Goal: Task Accomplishment & Management: Contribute content

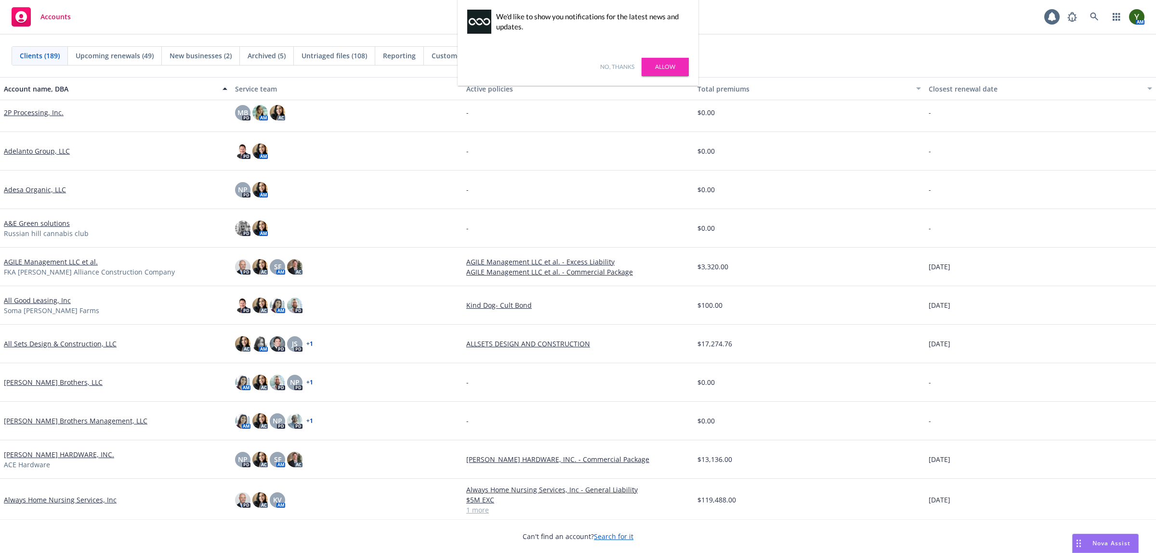
scroll to position [40, 0]
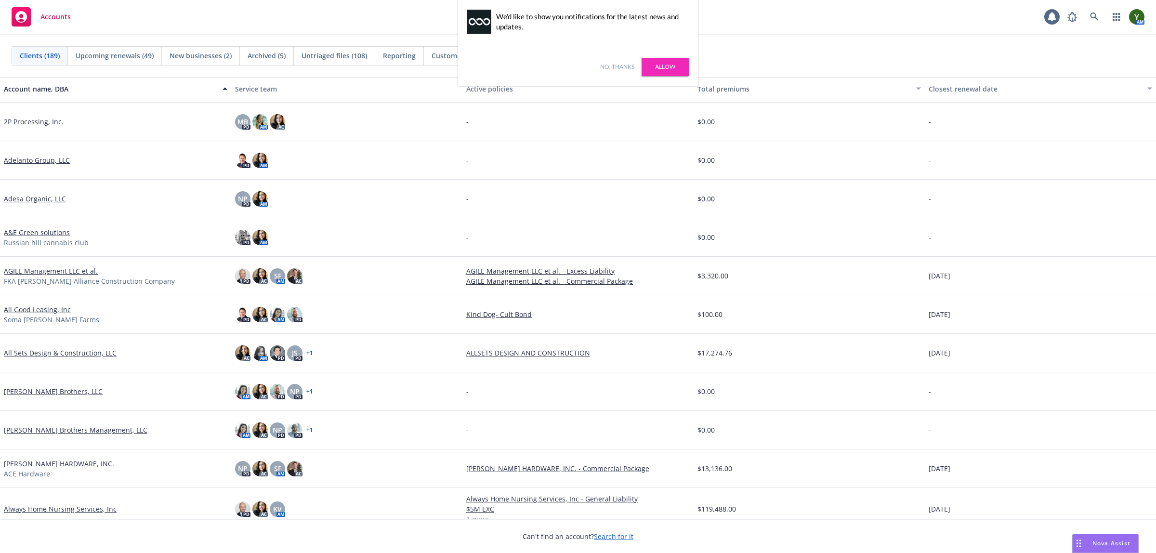
click at [618, 65] on link "No, thanks" at bounding box center [617, 67] width 34 height 9
click at [925, 18] on link at bounding box center [1094, 16] width 19 height 19
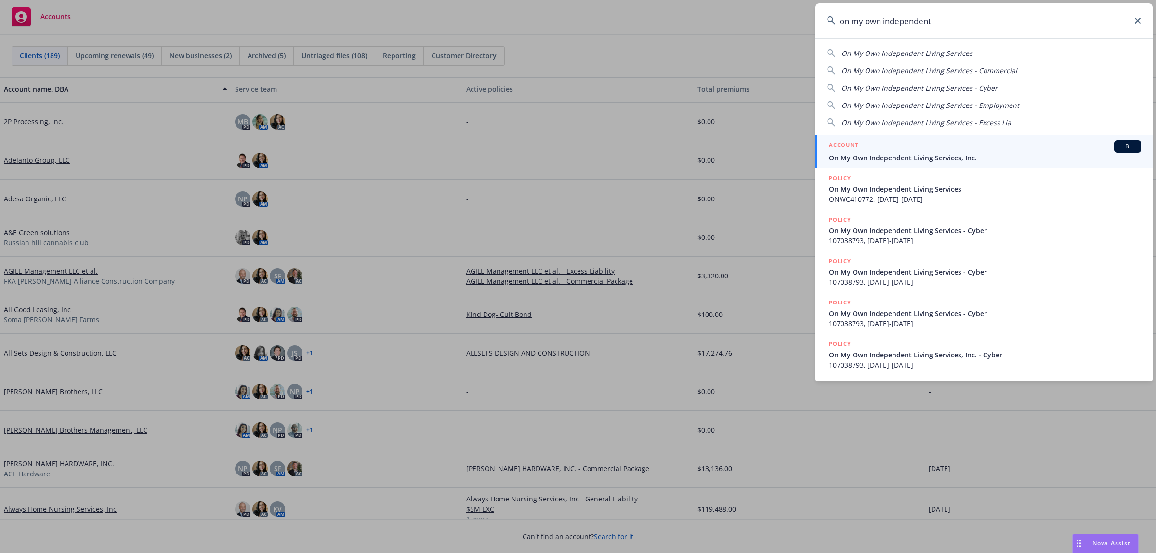
type input "on my own independent"
click at [859, 153] on span "On My Own Independent Living Services, Inc." at bounding box center [985, 158] width 312 height 10
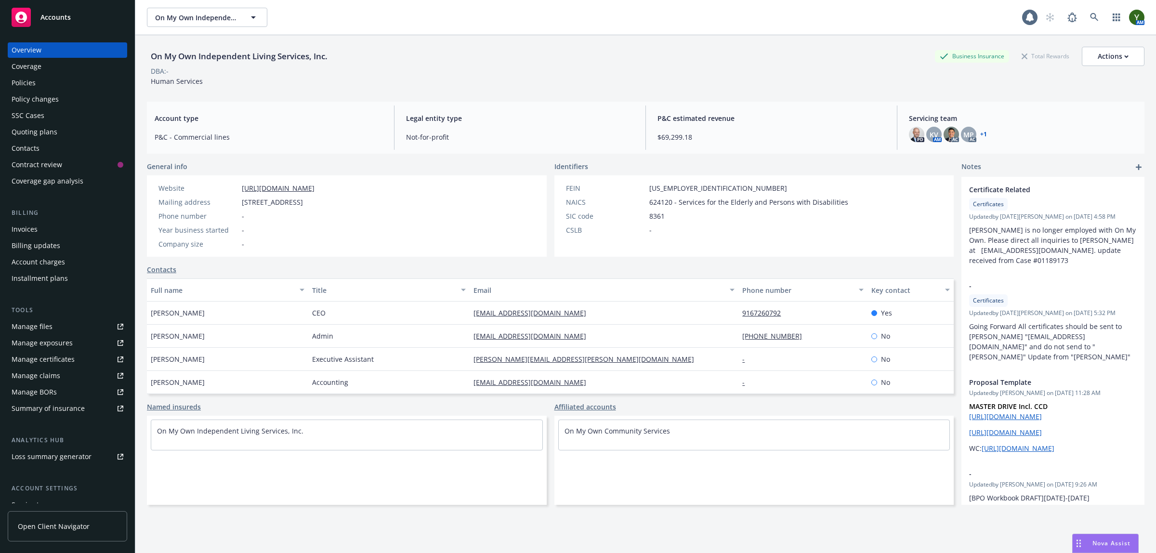
click at [59, 81] on div "Policies" at bounding box center [68, 82] width 112 height 15
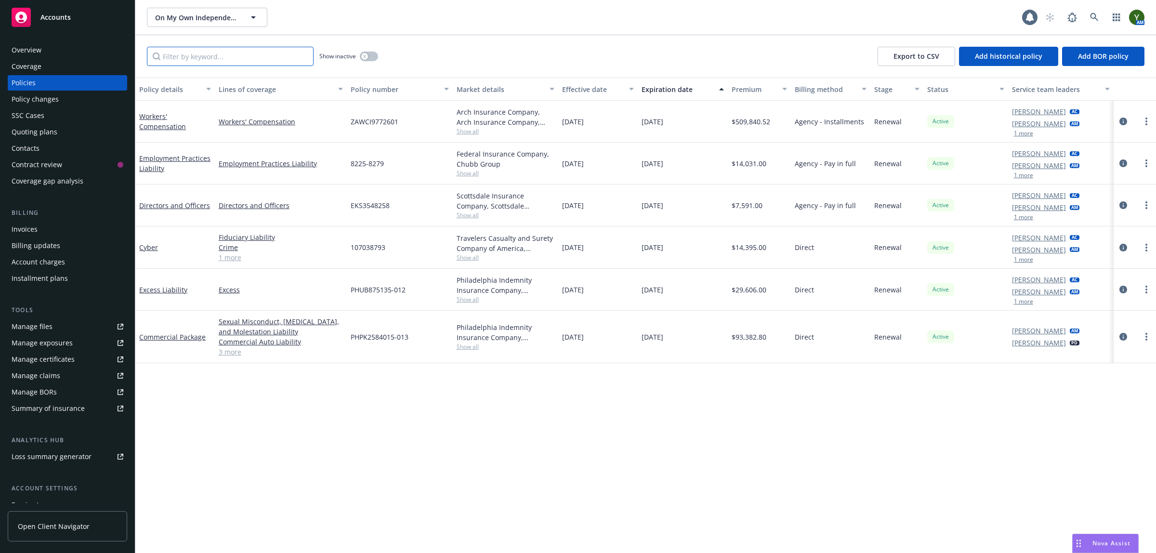
click at [193, 59] on input "Filter by keyword..." at bounding box center [230, 56] width 167 height 19
paste input "PHUB875135-01"
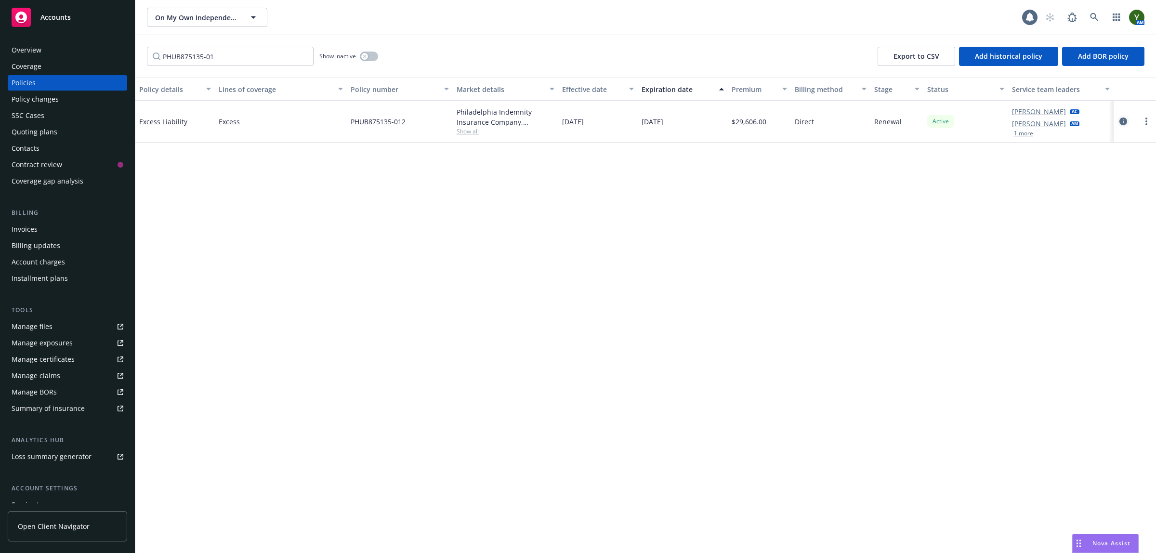
click at [925, 119] on icon "circleInformation" at bounding box center [1124, 122] width 8 height 8
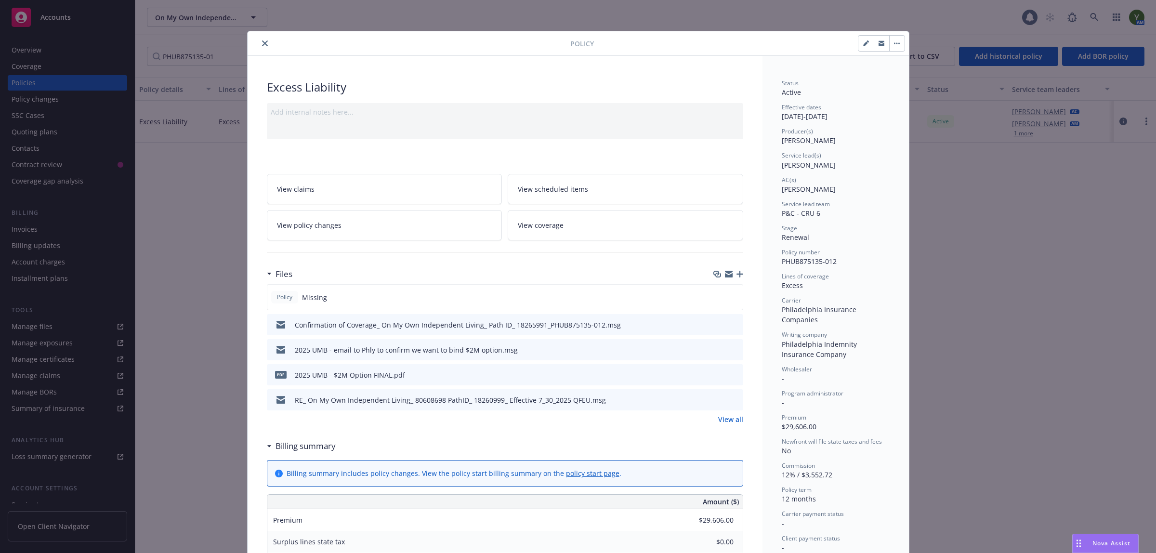
click at [259, 43] on button "close" at bounding box center [265, 44] width 12 height 12
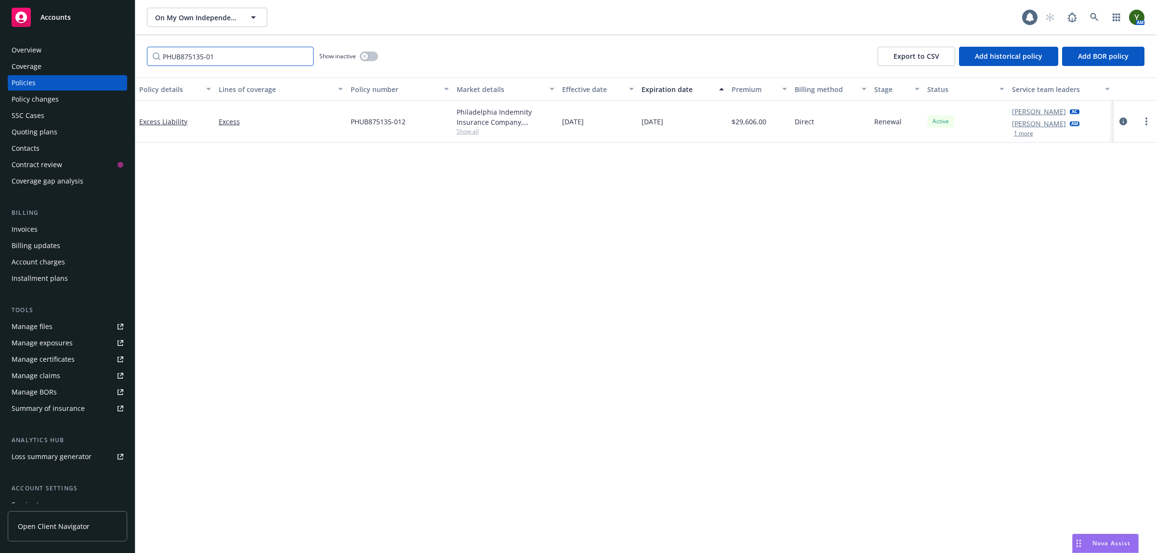
click at [244, 51] on input "PHUB875135-01" at bounding box center [230, 56] width 167 height 19
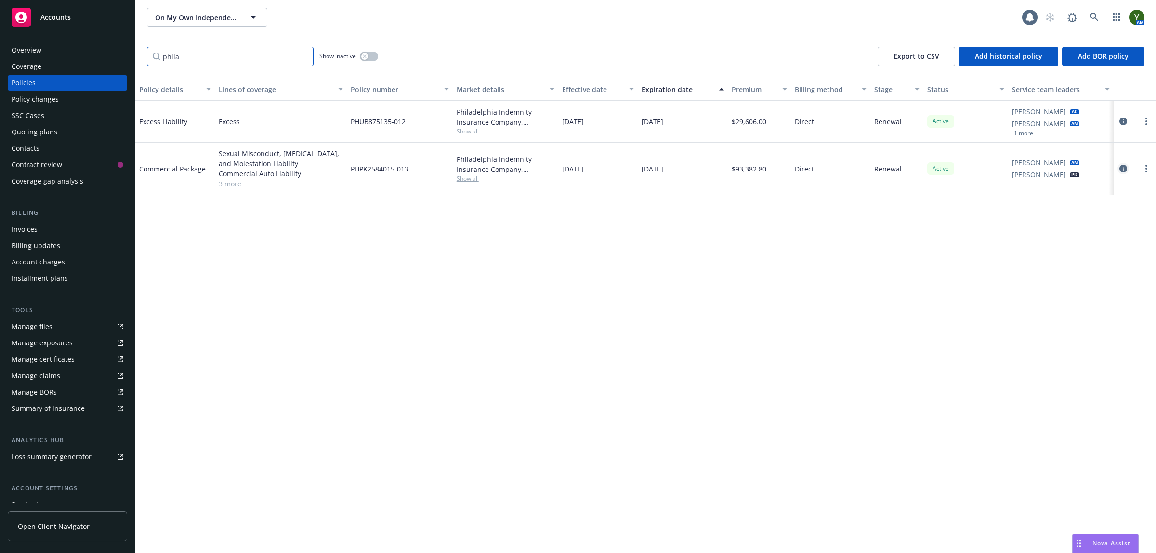
type input "phila"
click at [925, 171] on icon "circleInformation" at bounding box center [1124, 169] width 8 height 8
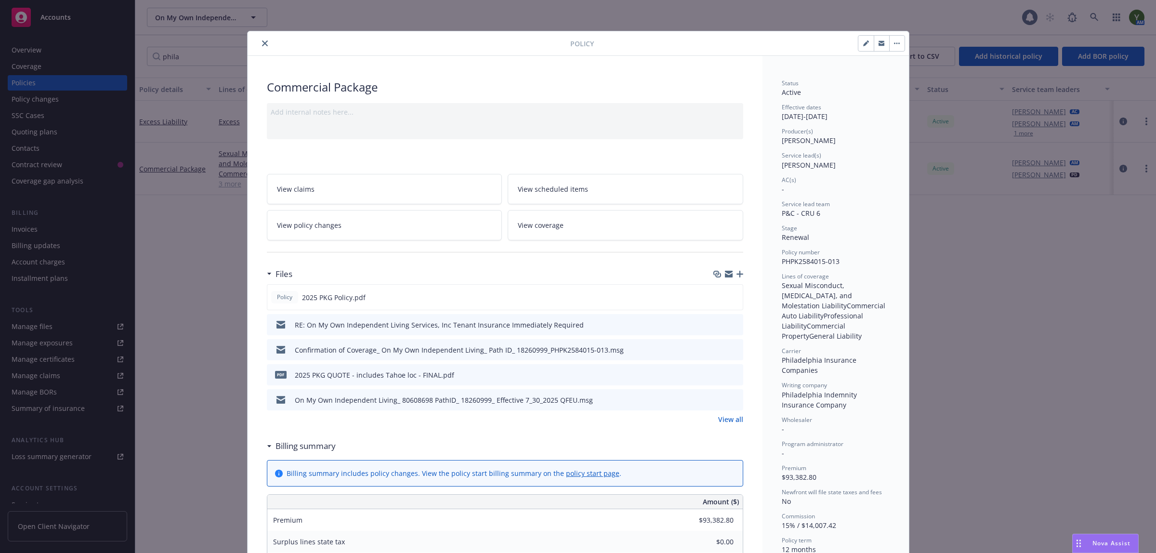
click at [256, 38] on div at bounding box center [411, 44] width 319 height 12
click at [262, 44] on icon "close" at bounding box center [265, 43] width 6 height 6
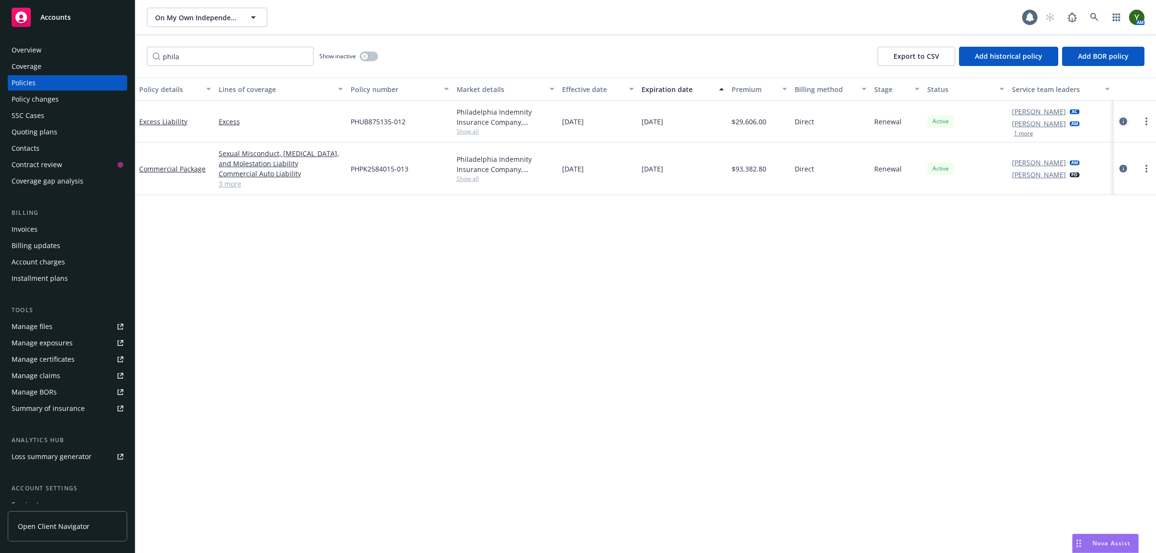
click at [925, 124] on link "circleInformation" at bounding box center [1124, 122] width 12 height 12
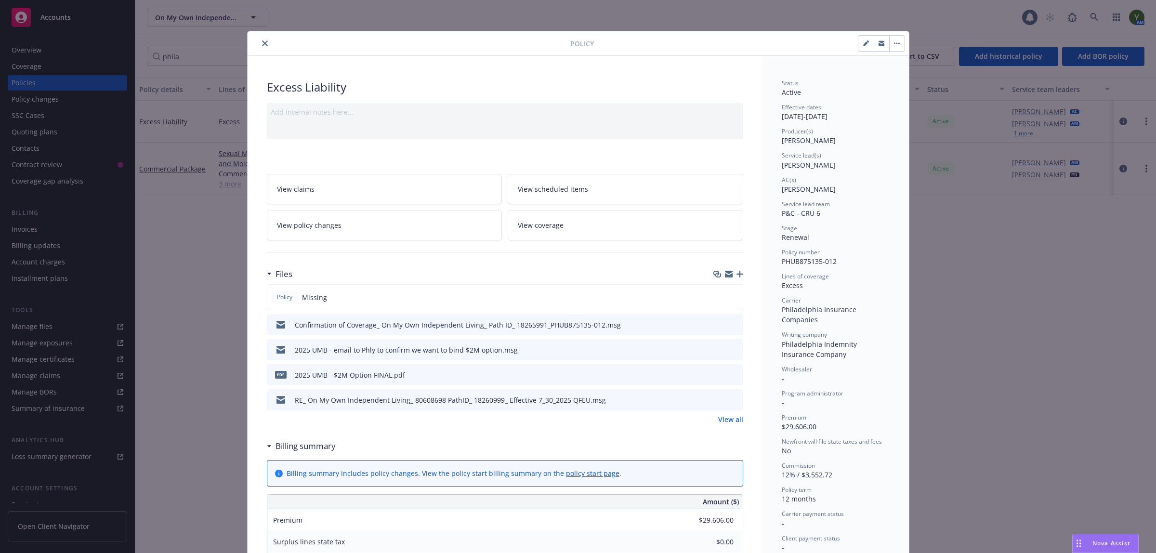
scroll to position [29, 0]
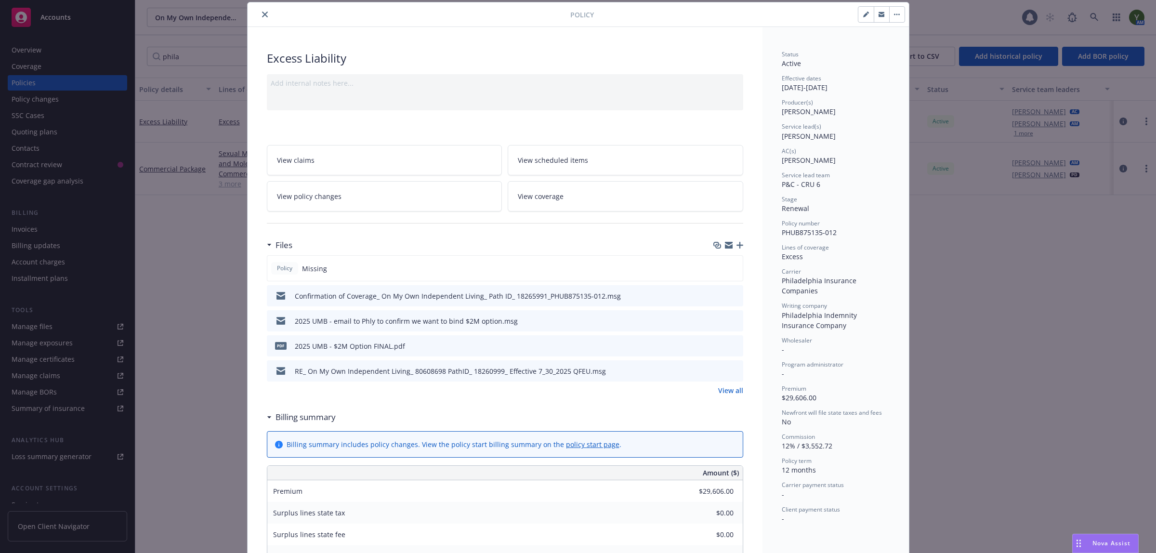
click at [737, 244] on icon "button" at bounding box center [740, 245] width 7 height 7
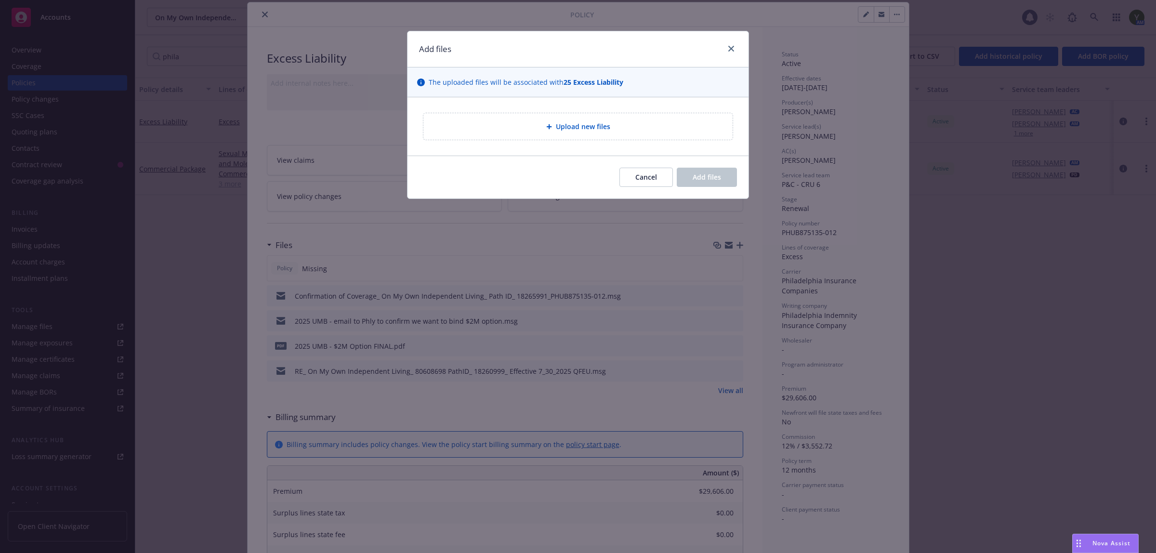
click at [596, 136] on div "Upload new files" at bounding box center [578, 126] width 309 height 26
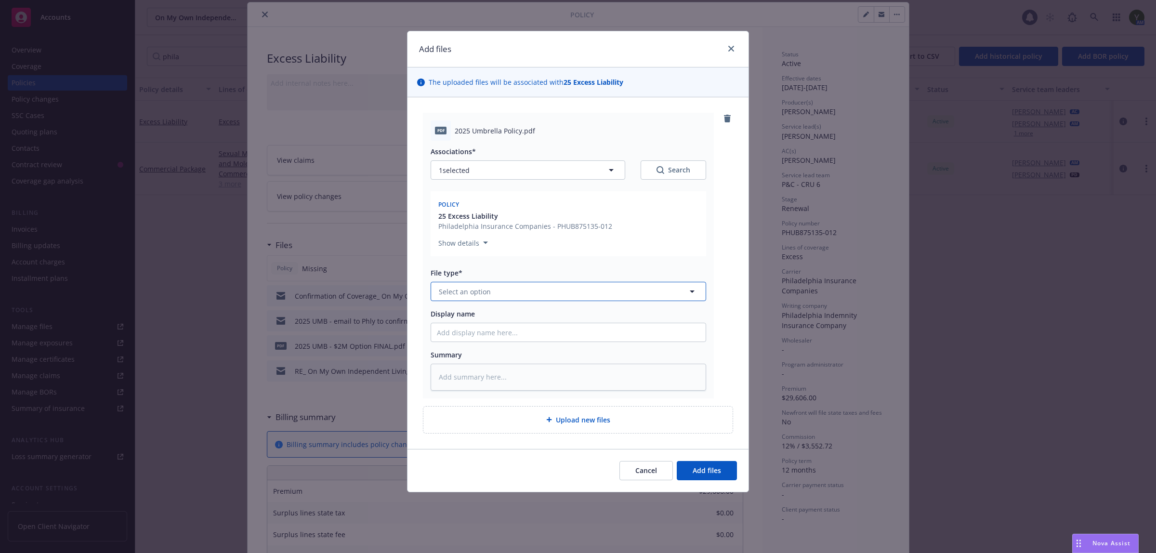
click at [465, 286] on button "Select an option" at bounding box center [569, 291] width 276 height 19
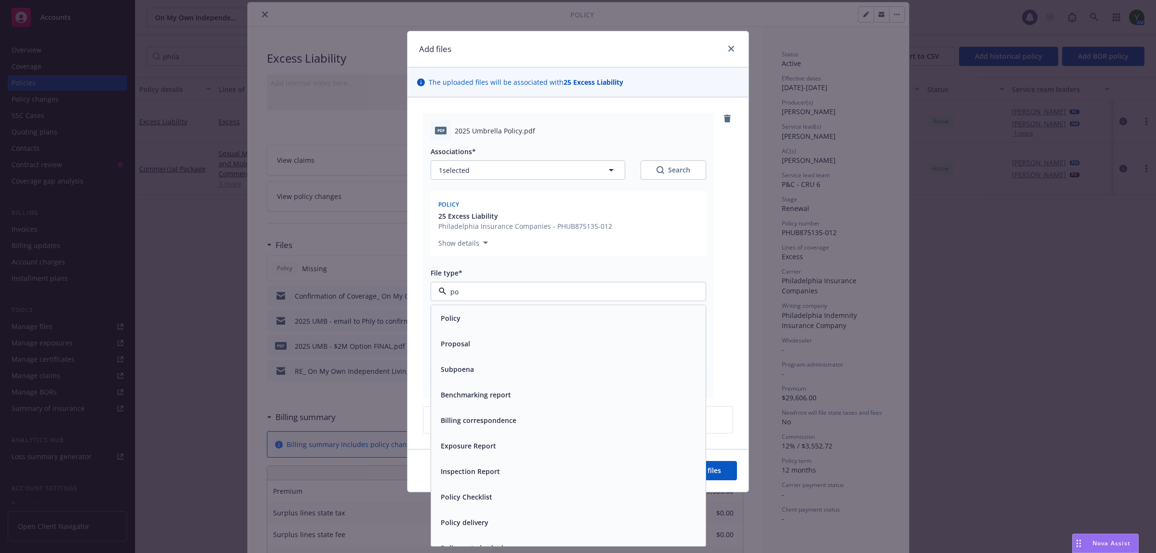
type input "pol"
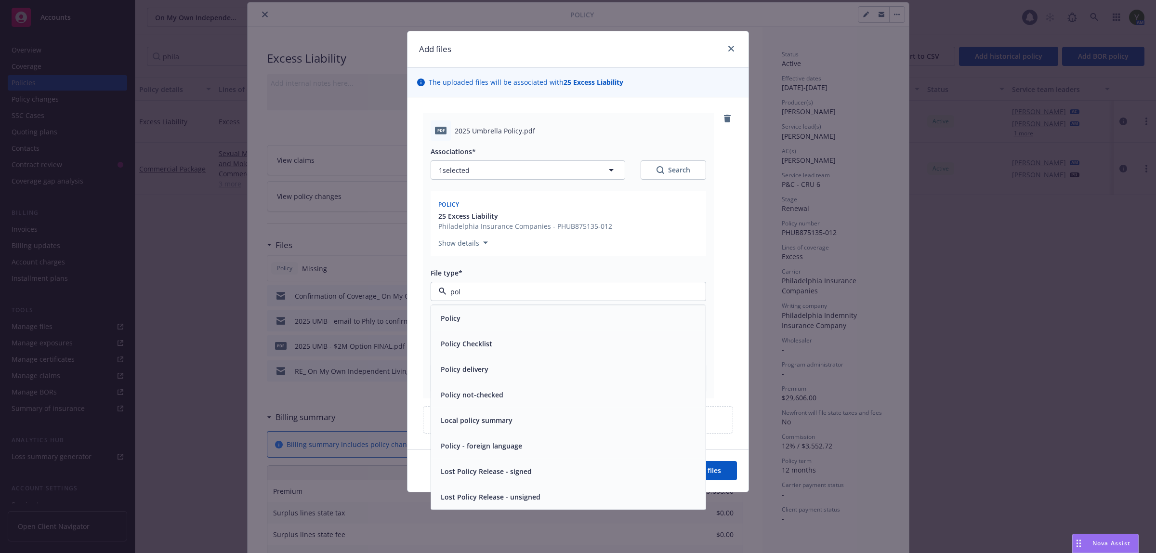
click at [457, 319] on span "Policy" at bounding box center [451, 318] width 20 height 10
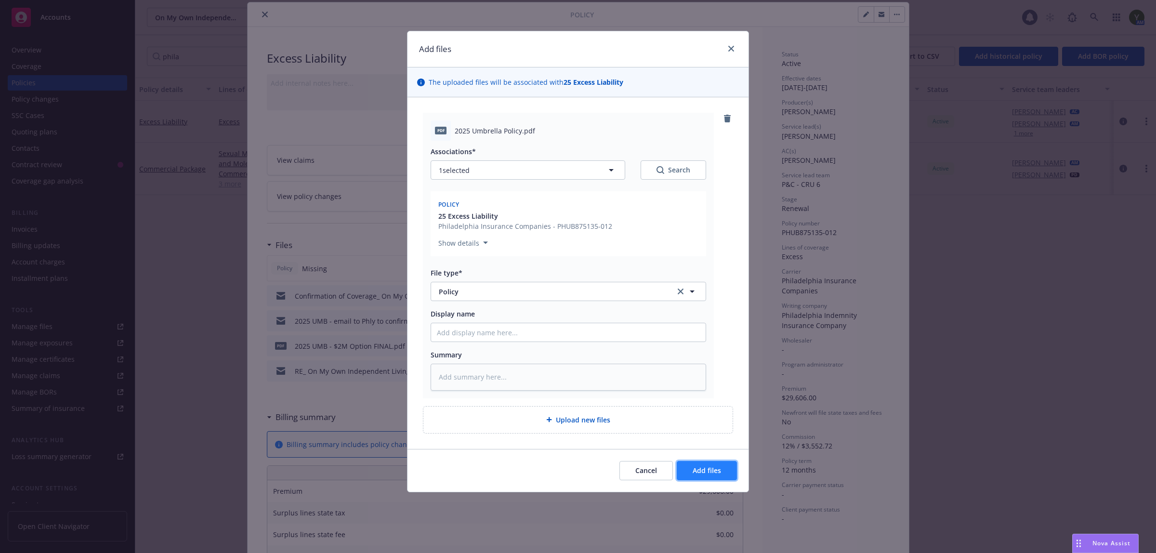
click at [705, 474] on span "Add files" at bounding box center [707, 470] width 28 height 9
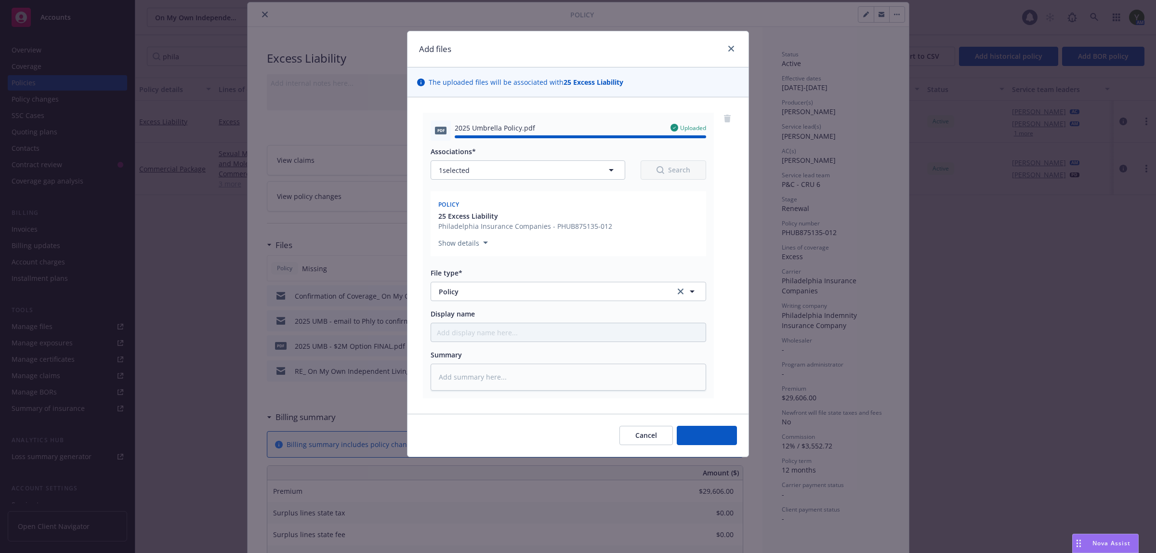
type textarea "x"
